Goal: Obtain resource: Download file/media

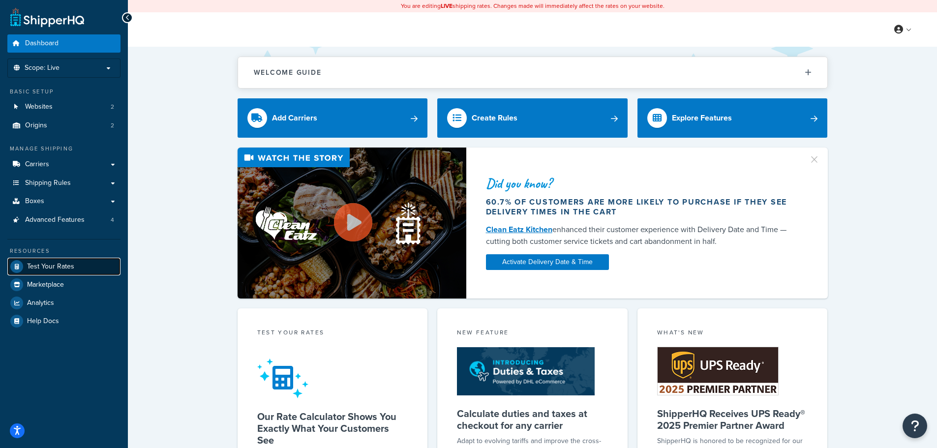
click at [54, 263] on span "Test Your Rates" at bounding box center [50, 267] width 47 height 8
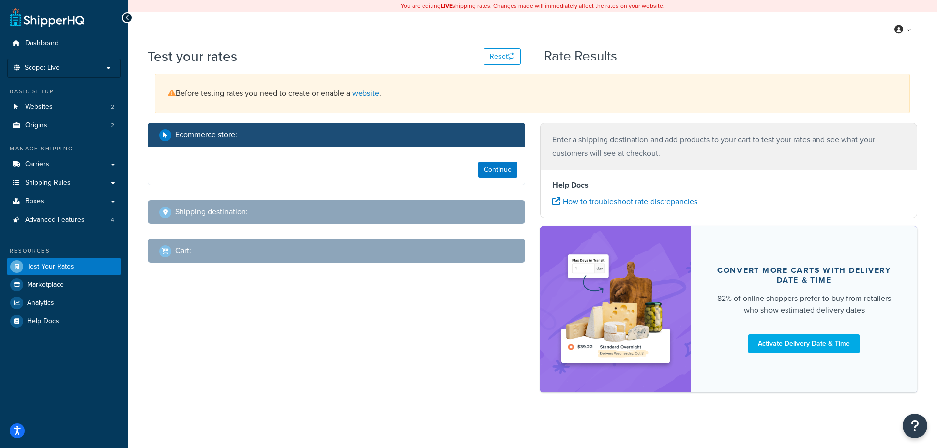
select select "TX"
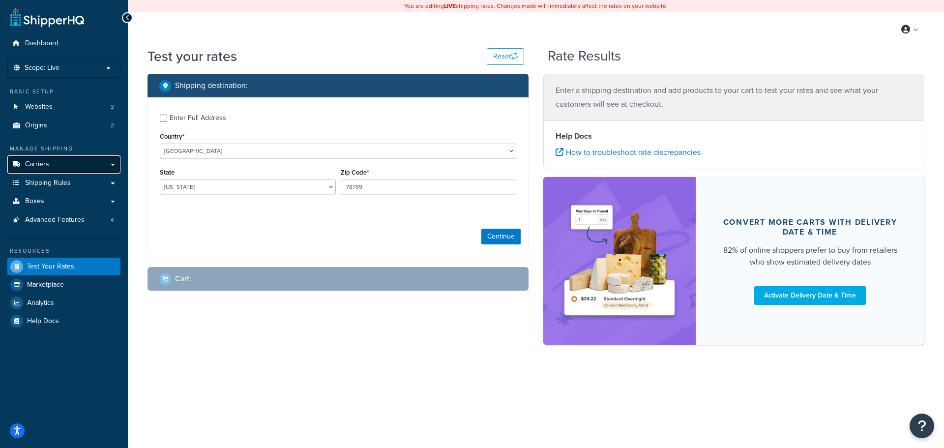
click at [38, 166] on span "Carriers" at bounding box center [37, 164] width 24 height 8
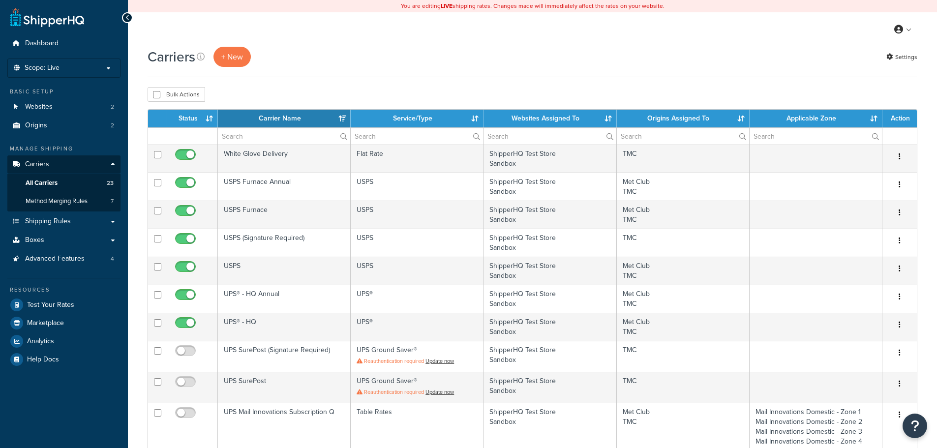
select select "15"
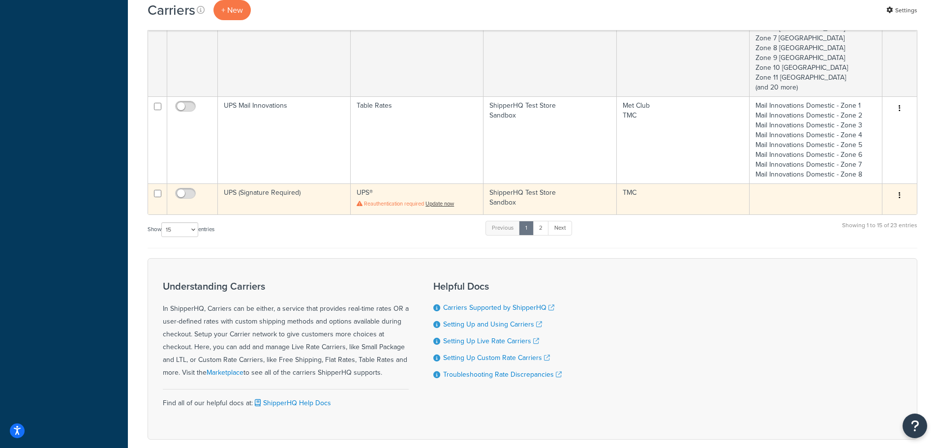
scroll to position [696, 0]
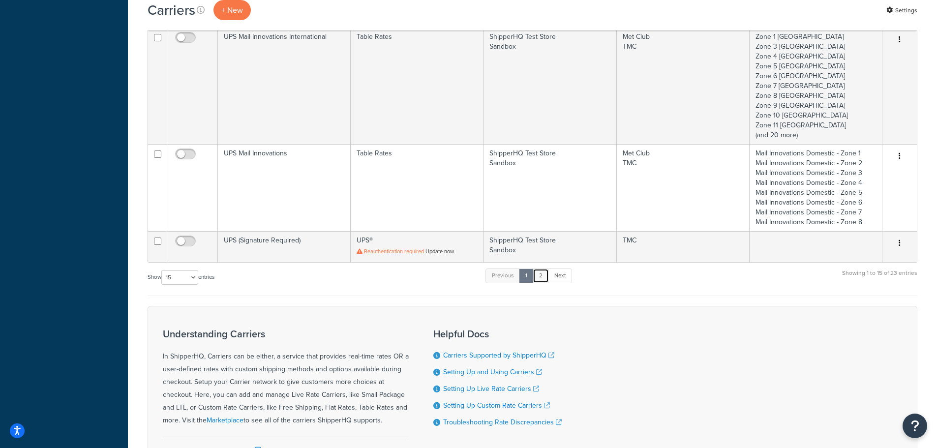
click at [540, 279] on link "2" at bounding box center [541, 276] width 16 height 15
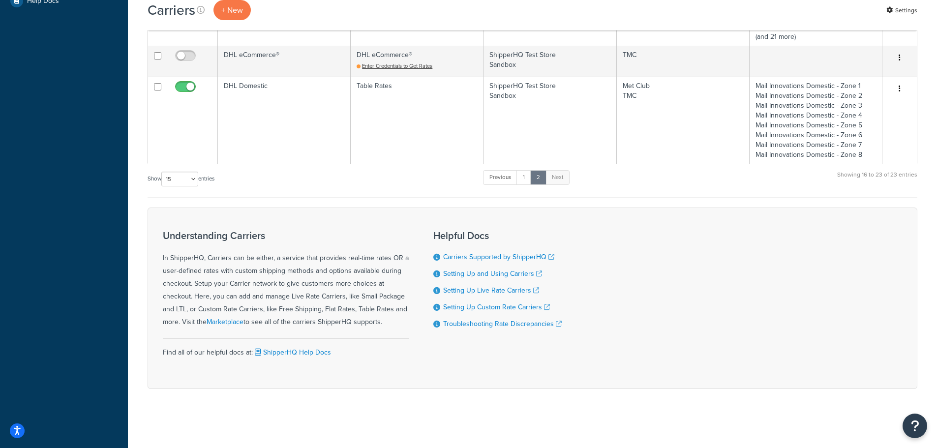
scroll to position [359, 0]
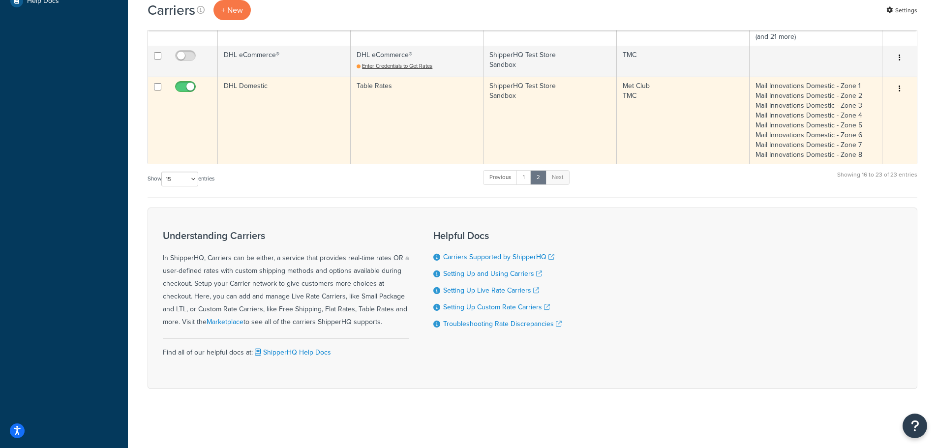
click at [232, 84] on td "DHL Domestic" at bounding box center [284, 120] width 133 height 87
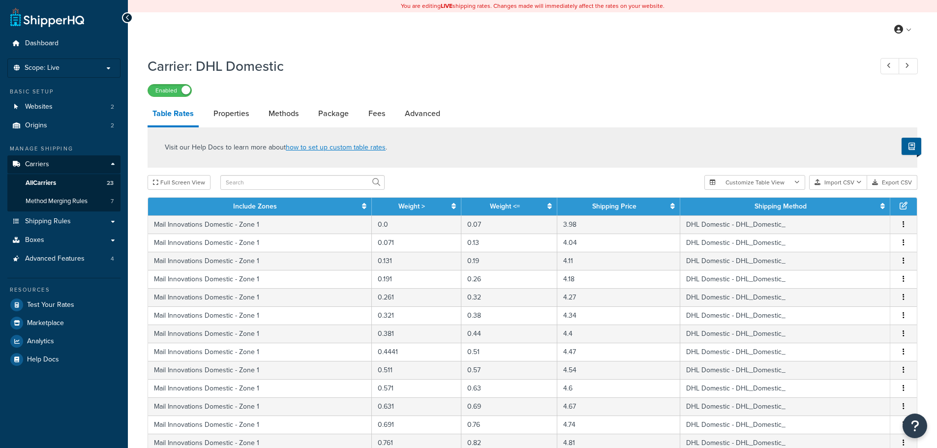
select select "25"
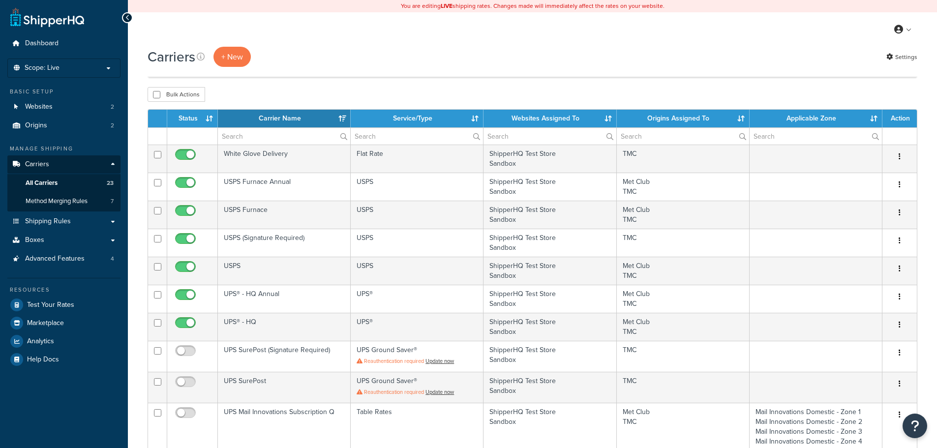
select select "15"
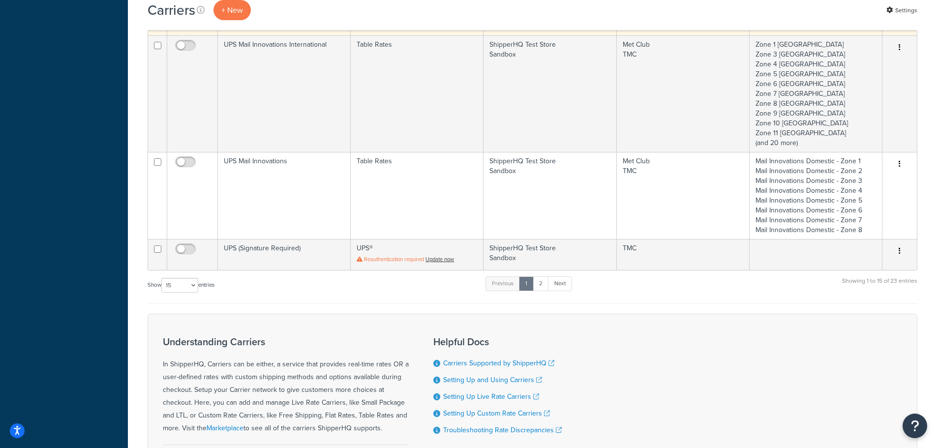
scroll to position [597, 0]
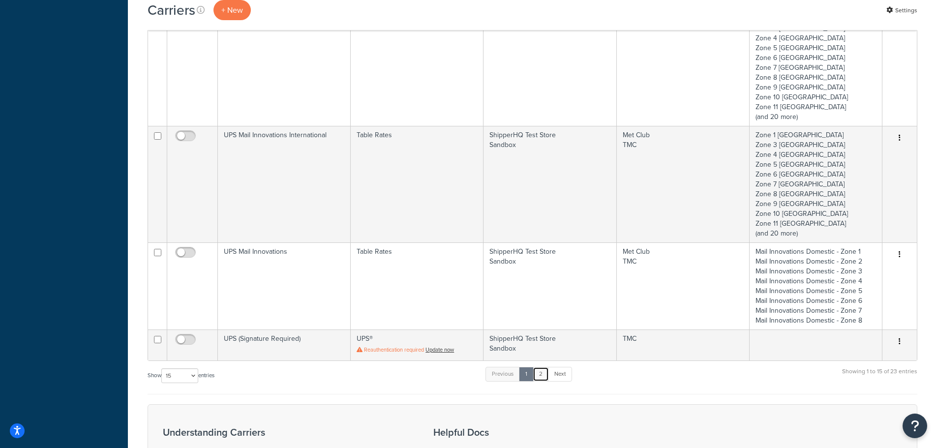
click at [542, 373] on link "2" at bounding box center [541, 374] width 16 height 15
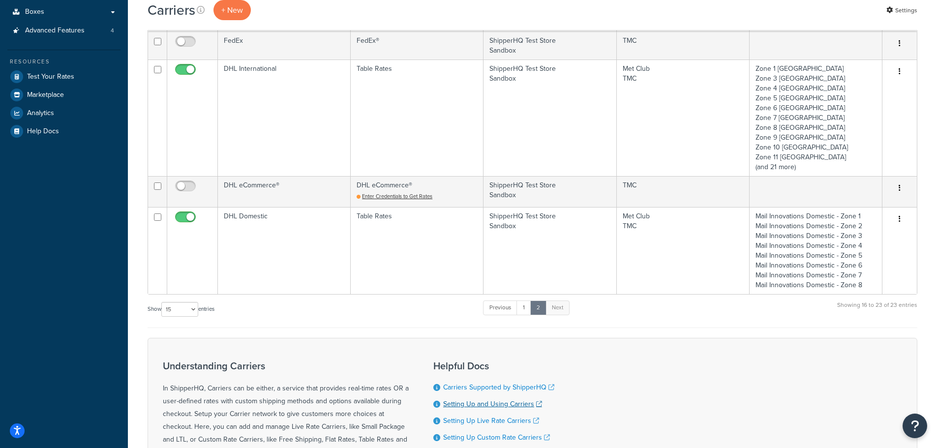
scroll to position [211, 0]
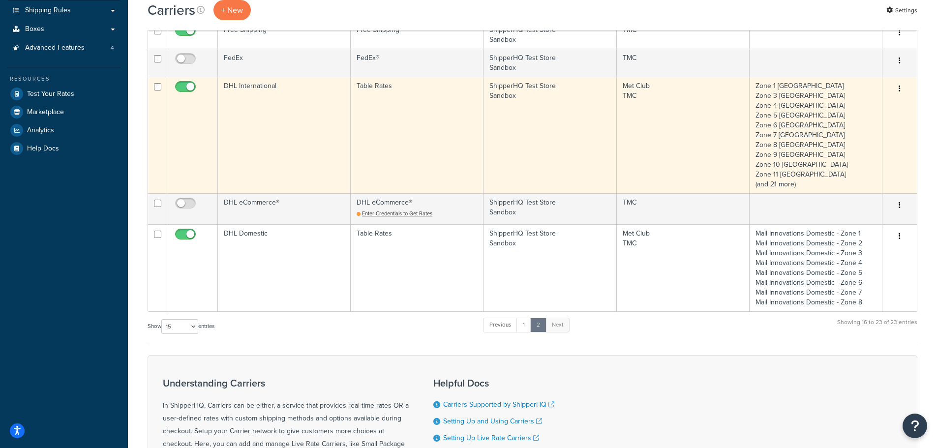
click at [273, 97] on td "DHL International" at bounding box center [284, 135] width 133 height 117
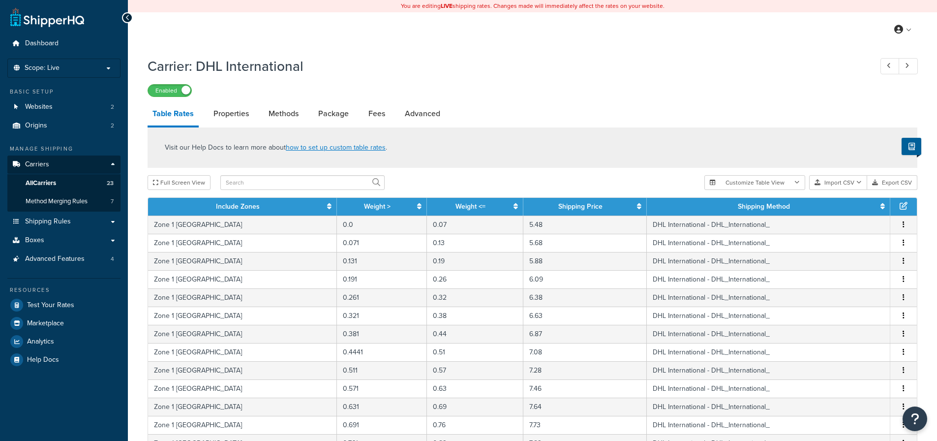
select select "25"
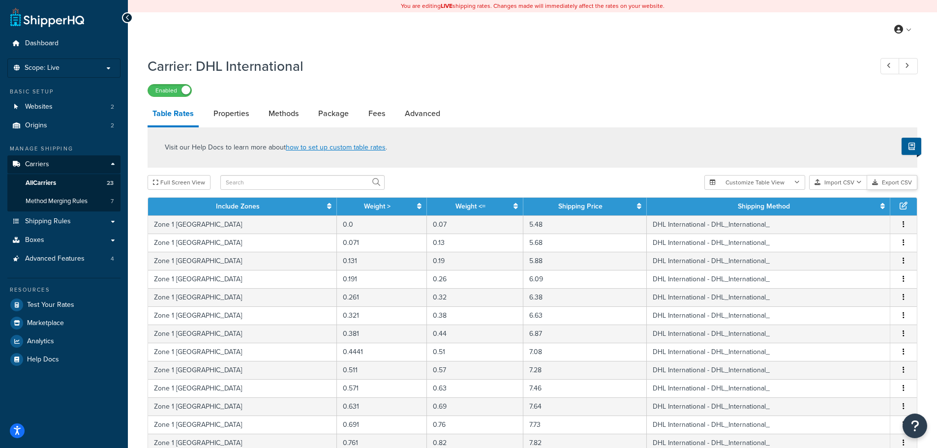
click at [895, 183] on button "Export CSV" at bounding box center [892, 182] width 50 height 15
